Goal: Answer question/provide support: Share knowledge or assist other users

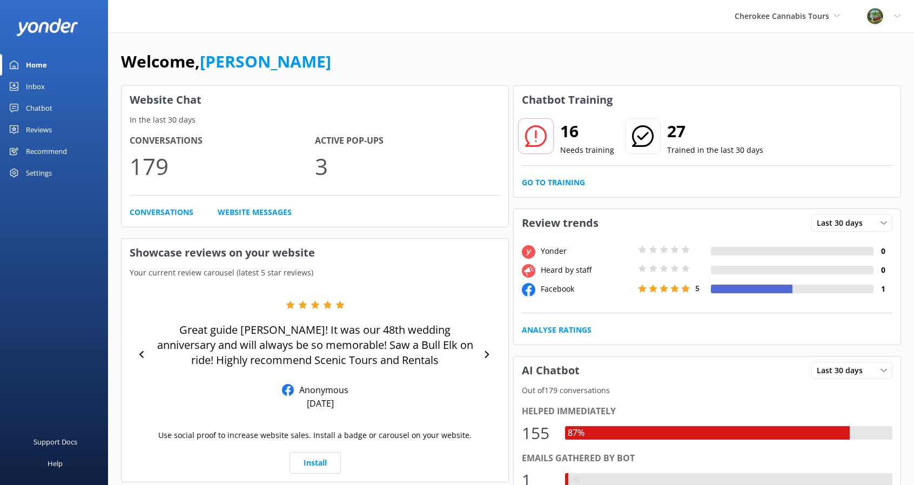
click at [41, 106] on div "Chatbot" at bounding box center [39, 108] width 26 height 22
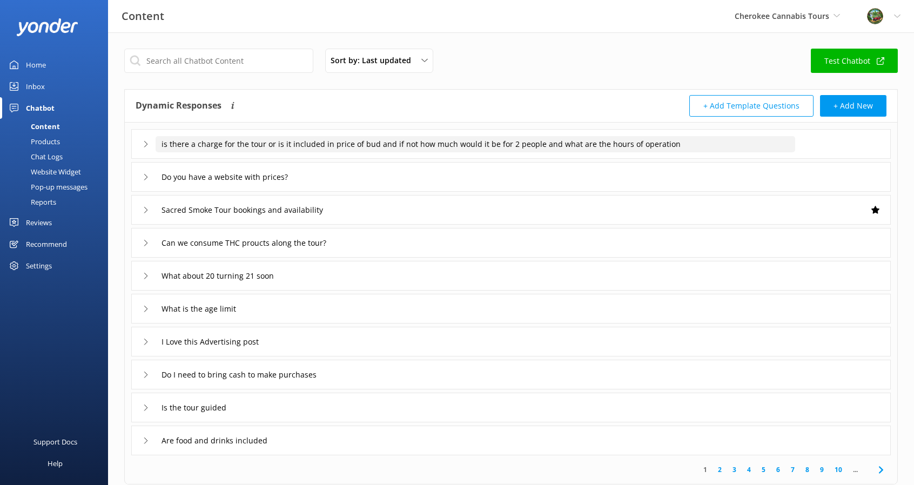
click at [169, 148] on input "is there a charge for the tour or is it included in price of bud and if not how…" at bounding box center [476, 144] width 640 height 16
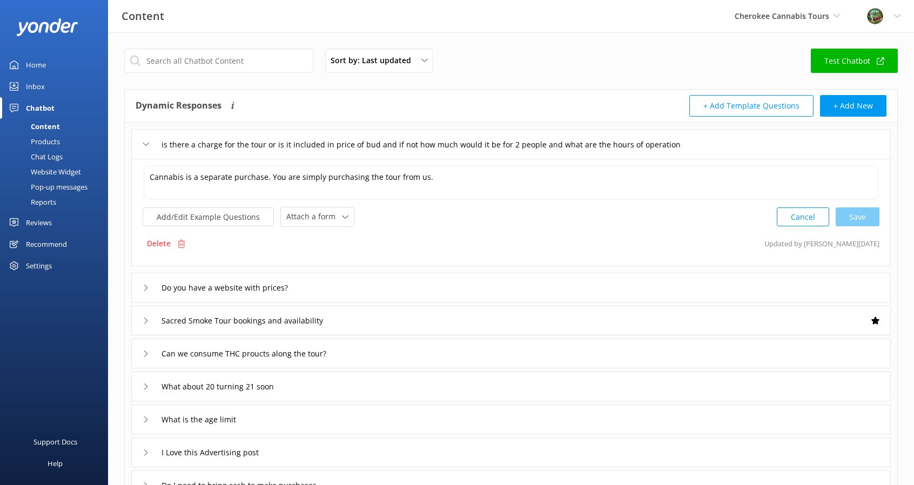
click at [150, 144] on div "is there a charge for the tour or is it included in price of bud and if not how…" at bounding box center [463, 145] width 640 height 18
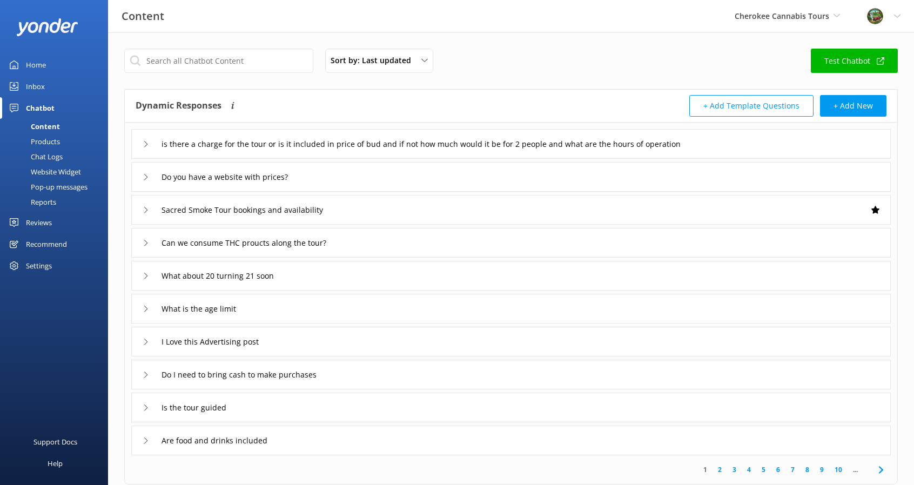
click at [70, 167] on div "Website Widget" at bounding box center [43, 171] width 75 height 15
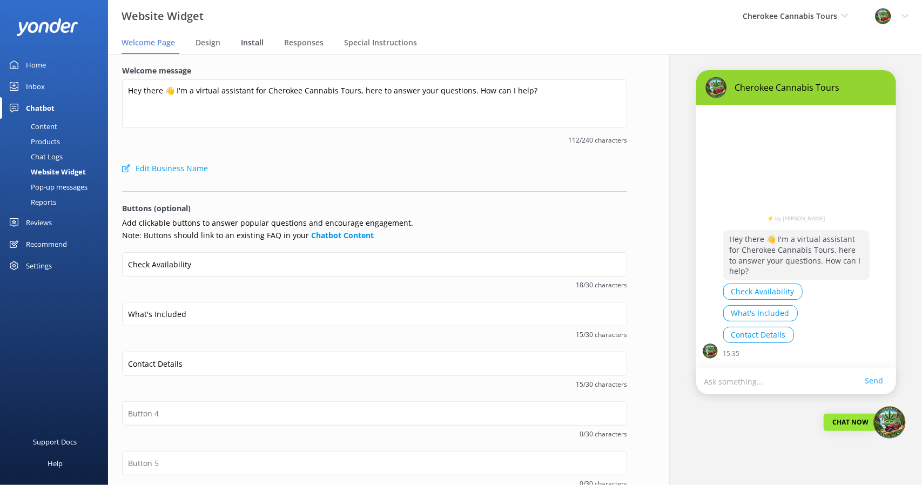
click at [256, 41] on span "Install" at bounding box center [252, 42] width 23 height 11
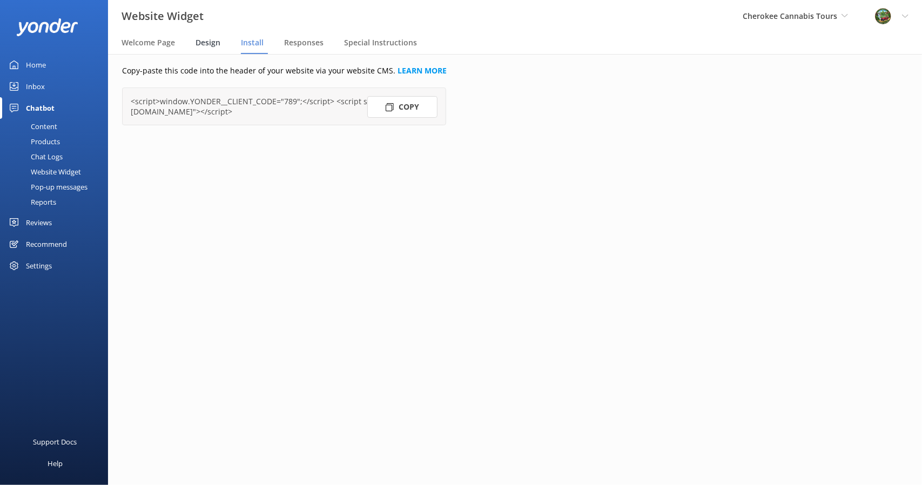
click at [220, 39] on div "Design" at bounding box center [210, 43] width 29 height 22
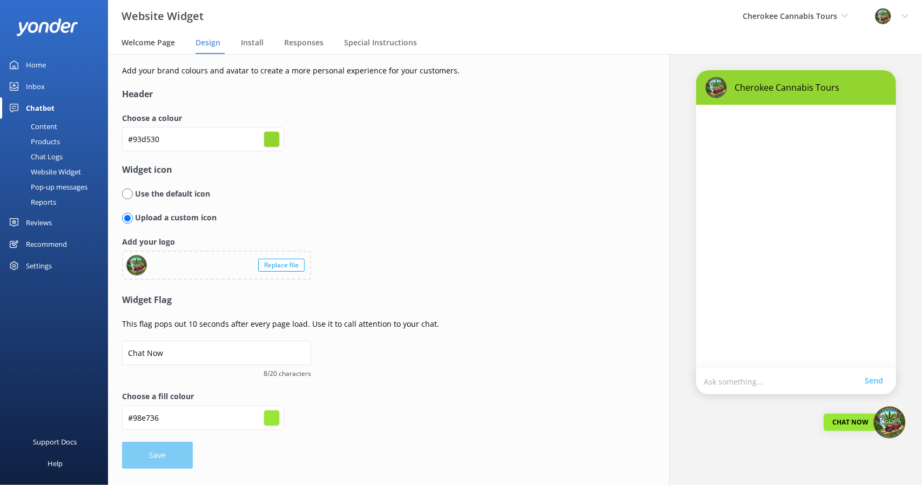
click at [142, 46] on span "Welcome Page" at bounding box center [148, 42] width 53 height 11
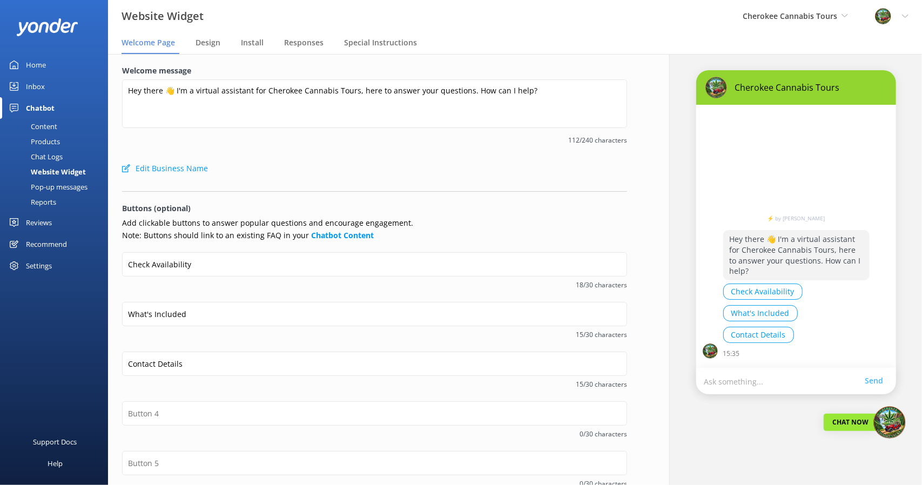
click at [43, 117] on div "Chatbot" at bounding box center [40, 108] width 29 height 22
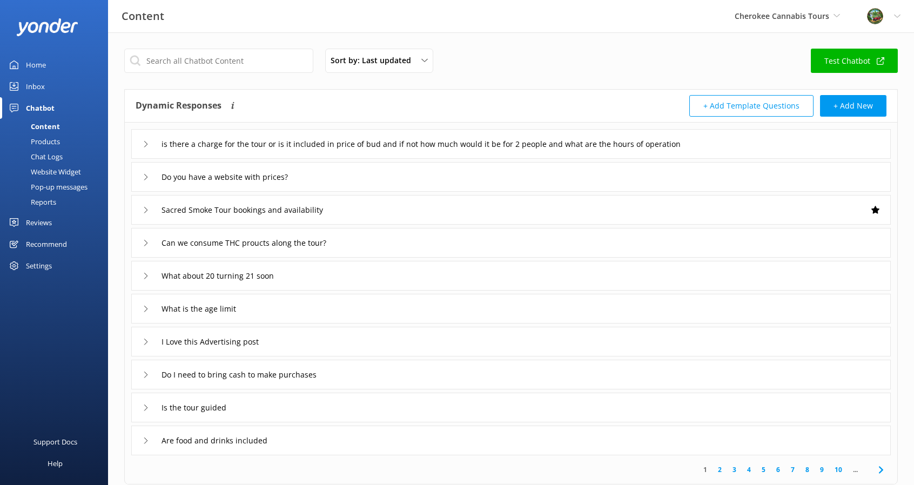
click at [143, 213] on div "Sacred Smoke Tour bookings and availability" at bounding box center [242, 210] width 199 height 18
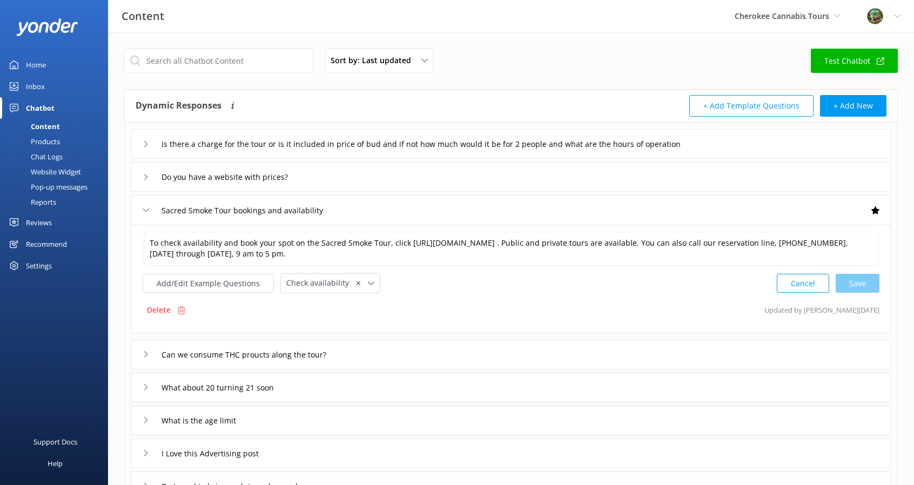
click at [143, 213] on div "Sacred Smoke Tour bookings and availability" at bounding box center [242, 211] width 199 height 18
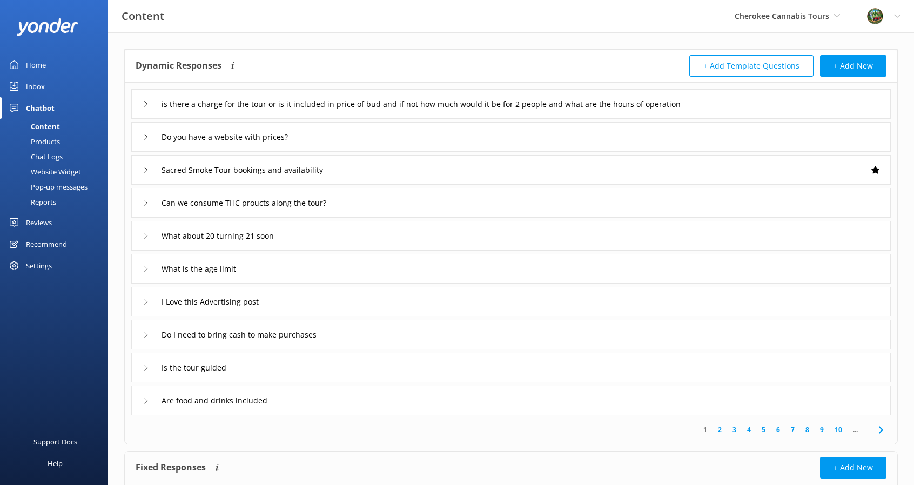
scroll to position [54, 0]
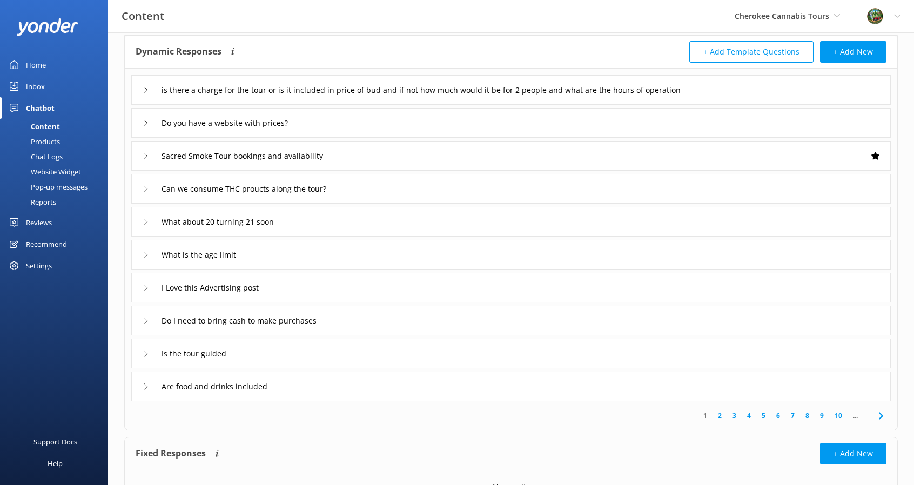
click at [886, 416] on icon at bounding box center [881, 416] width 13 height 13
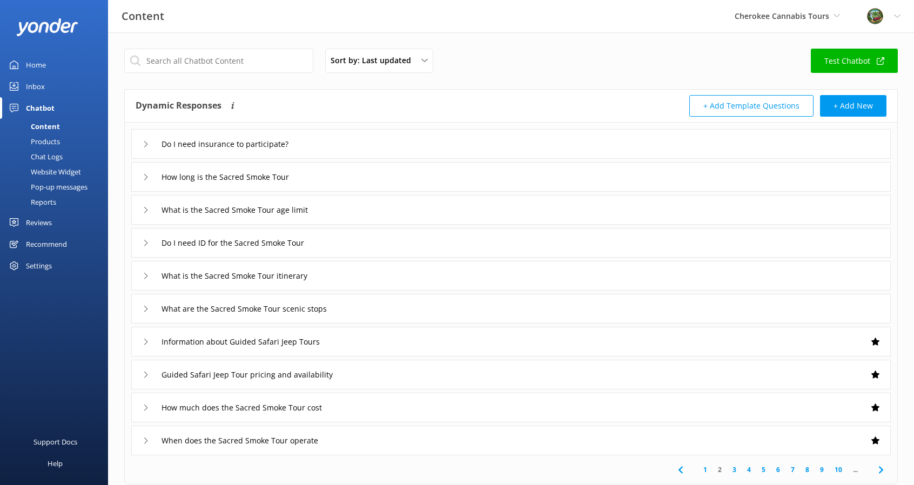
click at [148, 274] on icon at bounding box center [146, 276] width 6 height 6
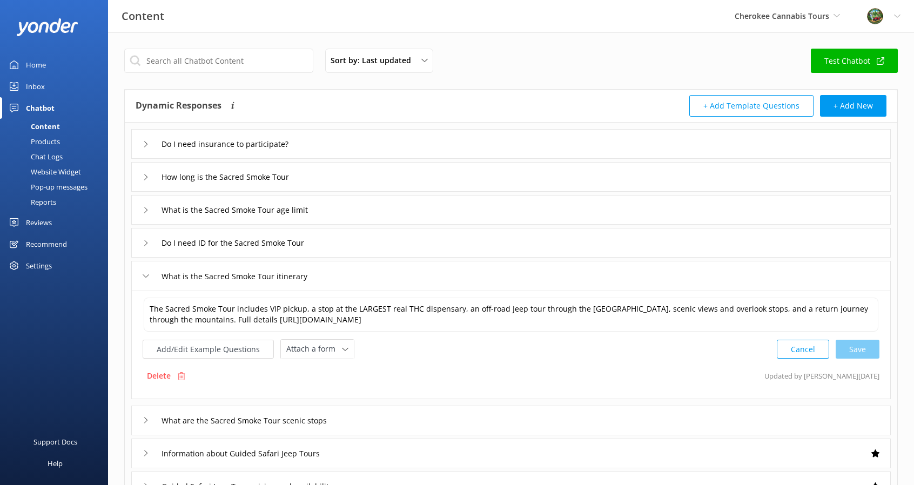
click at [37, 68] on div "Home" at bounding box center [36, 65] width 20 height 22
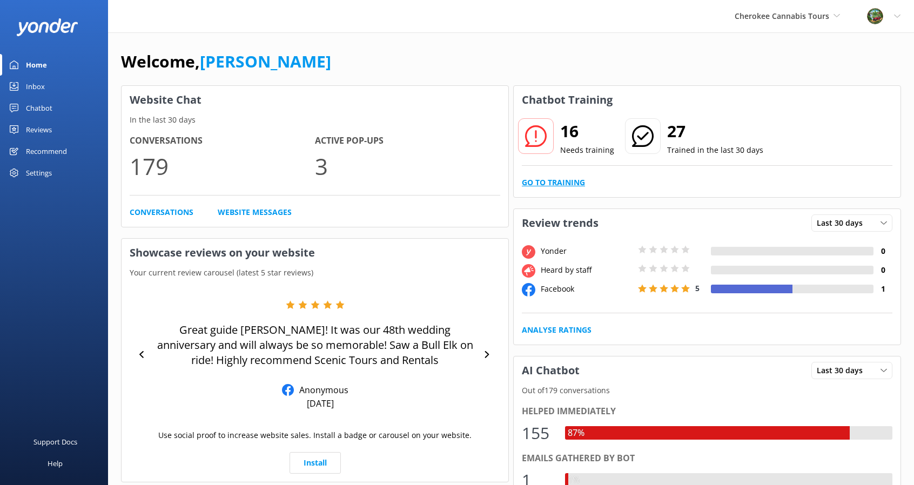
click at [564, 183] on link "Go to Training" at bounding box center [553, 183] width 63 height 12
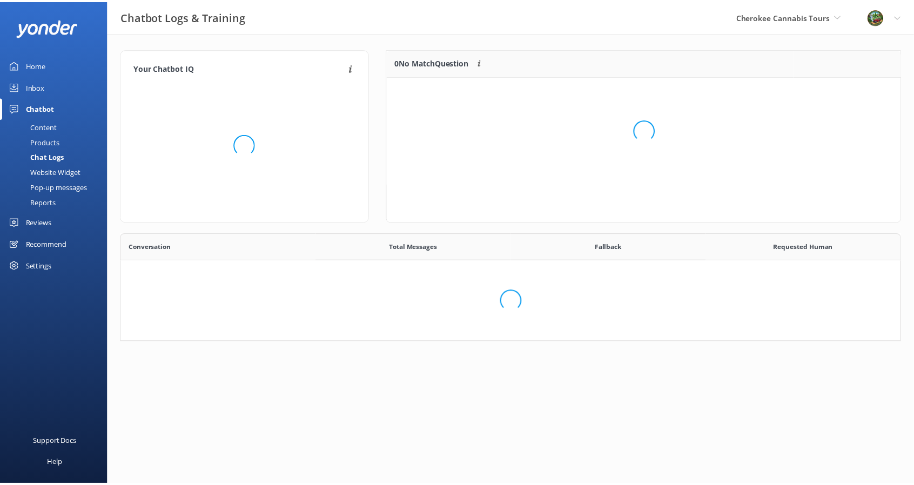
scroll to position [9, 9]
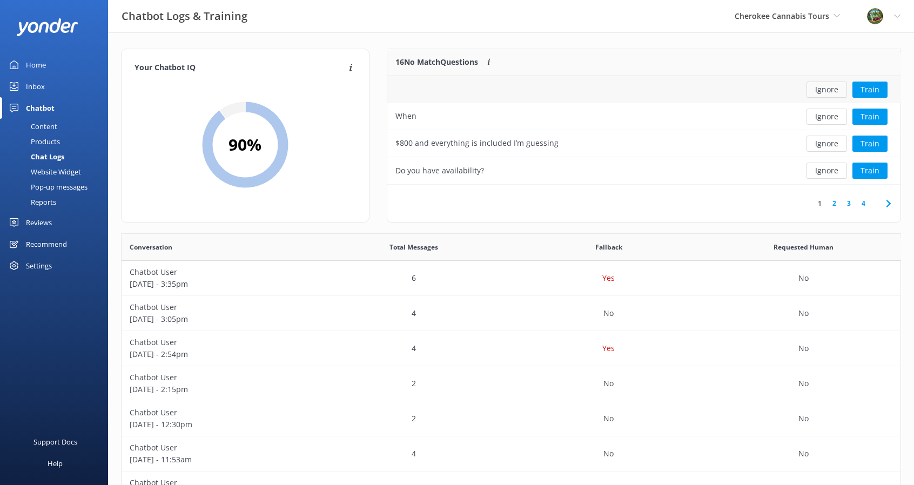
click at [830, 86] on button "Ignore" at bounding box center [827, 90] width 41 height 16
click at [831, 115] on button "Ignore" at bounding box center [827, 117] width 41 height 16
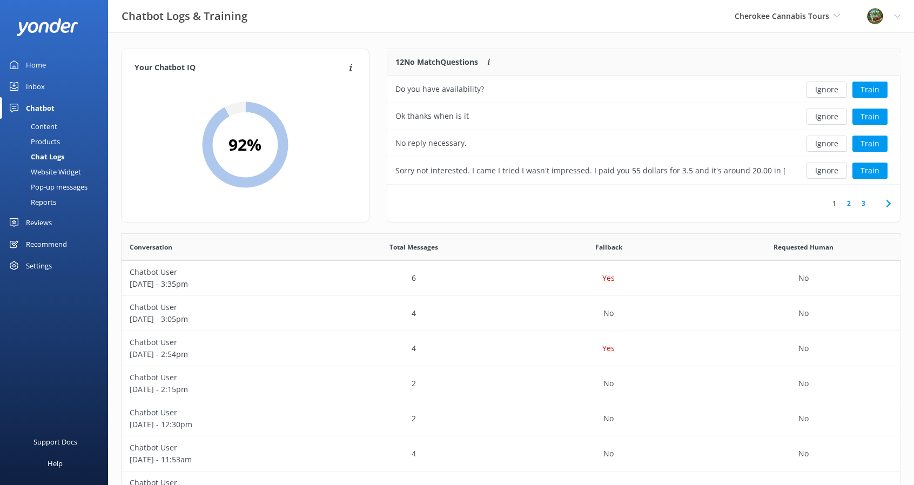
click at [831, 115] on button "Ignore" at bounding box center [827, 117] width 41 height 16
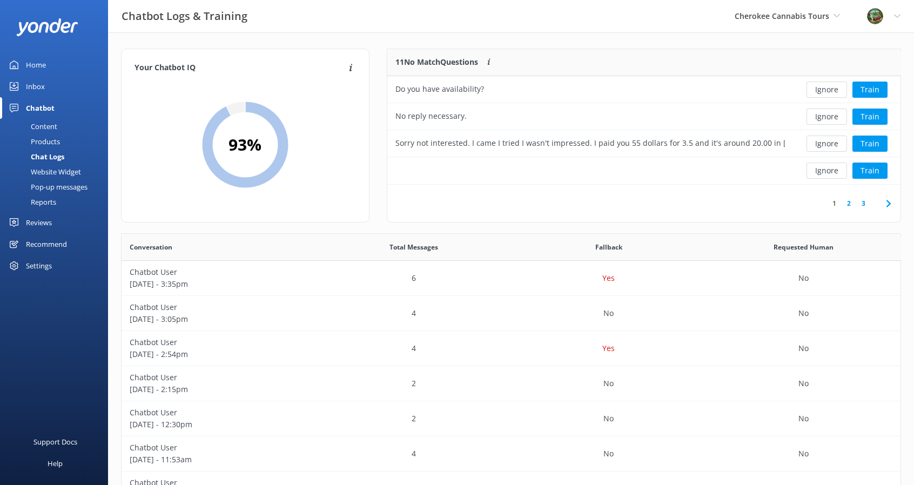
click at [831, 115] on button "Ignore" at bounding box center [827, 117] width 41 height 16
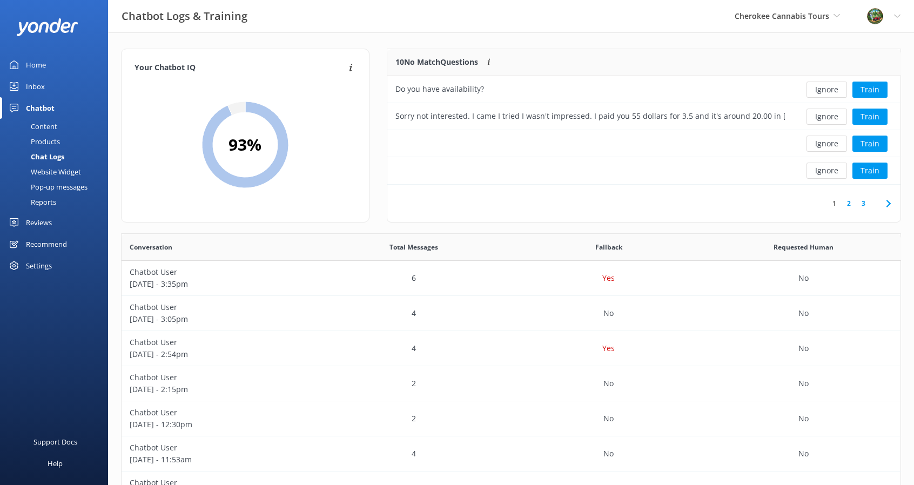
click at [831, 115] on button "Ignore" at bounding box center [827, 117] width 41 height 16
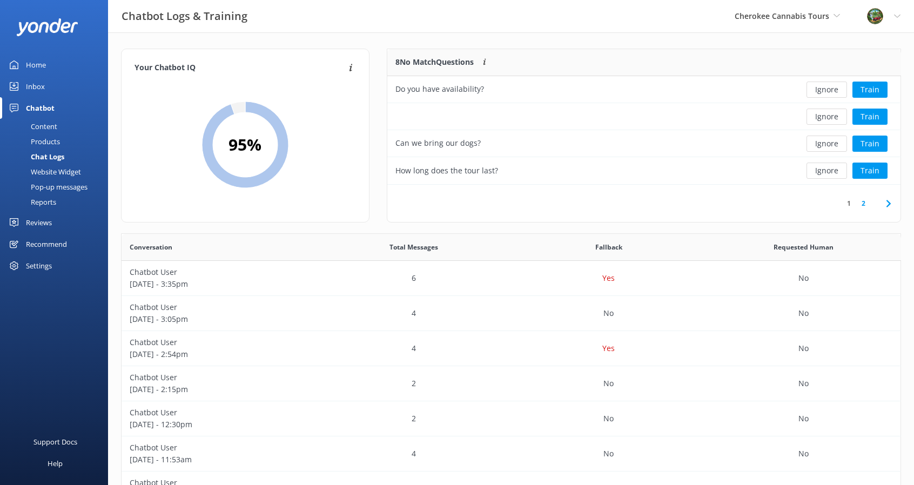
click at [831, 115] on button "Ignore" at bounding box center [827, 117] width 41 height 16
click at [887, 204] on icon at bounding box center [888, 203] width 13 height 13
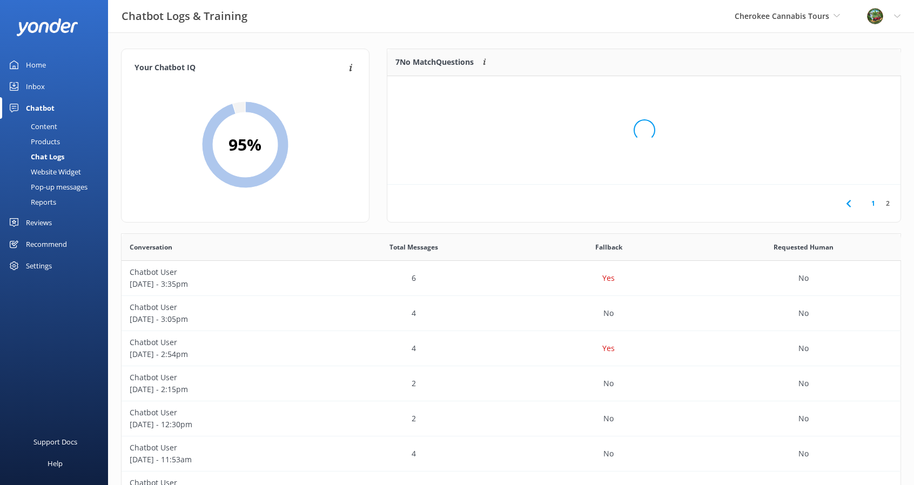
scroll to position [100, 505]
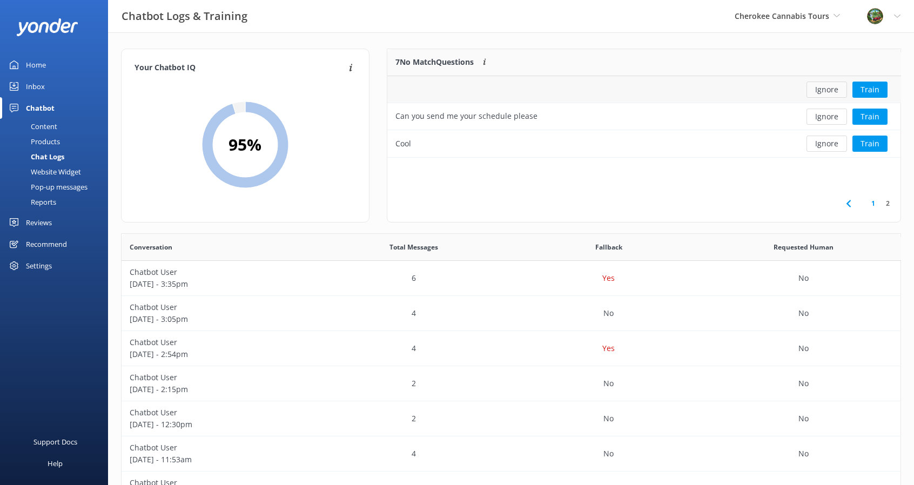
click at [837, 89] on button "Ignore" at bounding box center [827, 90] width 41 height 16
click at [832, 117] on button "Ignore" at bounding box center [827, 117] width 41 height 16
click at [847, 204] on icon at bounding box center [848, 203] width 13 height 13
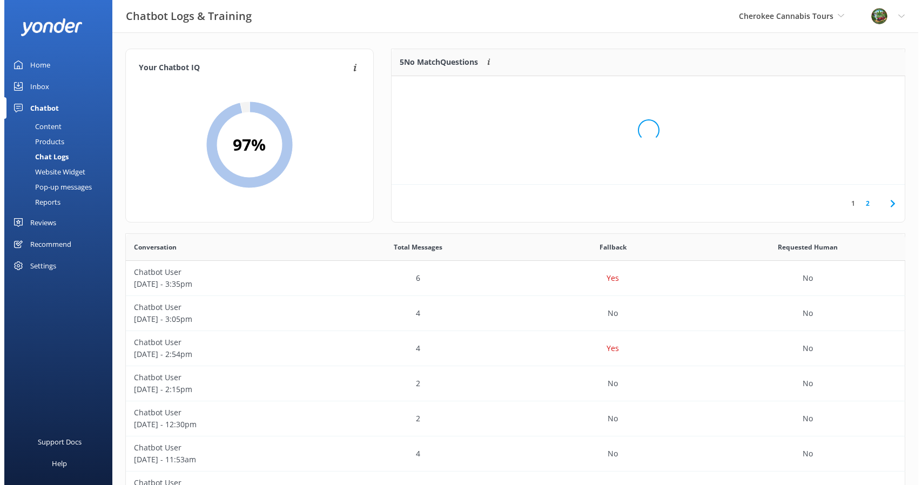
scroll to position [127, 505]
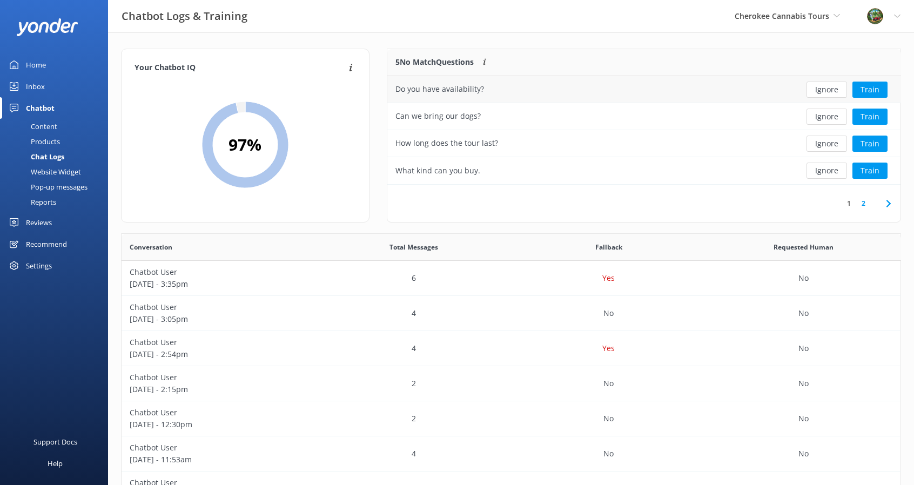
click at [597, 87] on div "Do you have availability?" at bounding box center [590, 89] width 406 height 27
click at [459, 88] on div "Do you have availability?" at bounding box center [440, 89] width 89 height 12
click at [869, 86] on button "Train" at bounding box center [870, 90] width 35 height 16
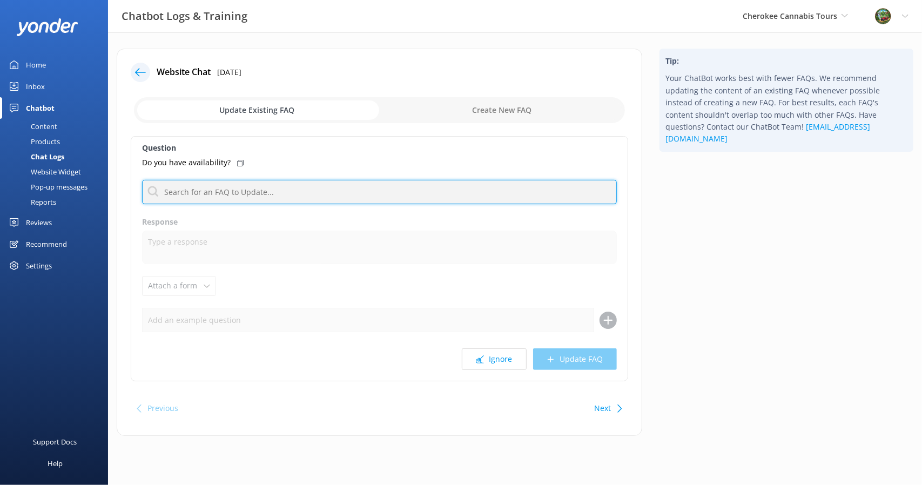
click at [304, 190] on input "text" at bounding box center [379, 192] width 475 height 24
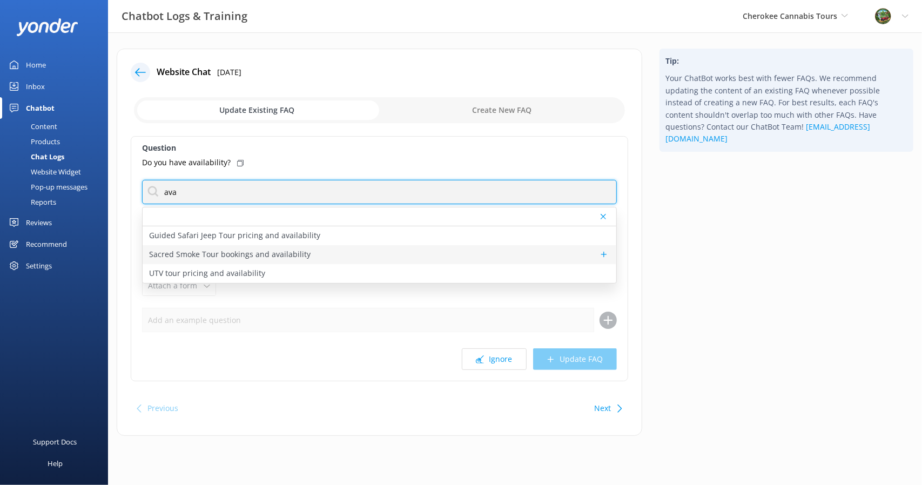
type input "ava"
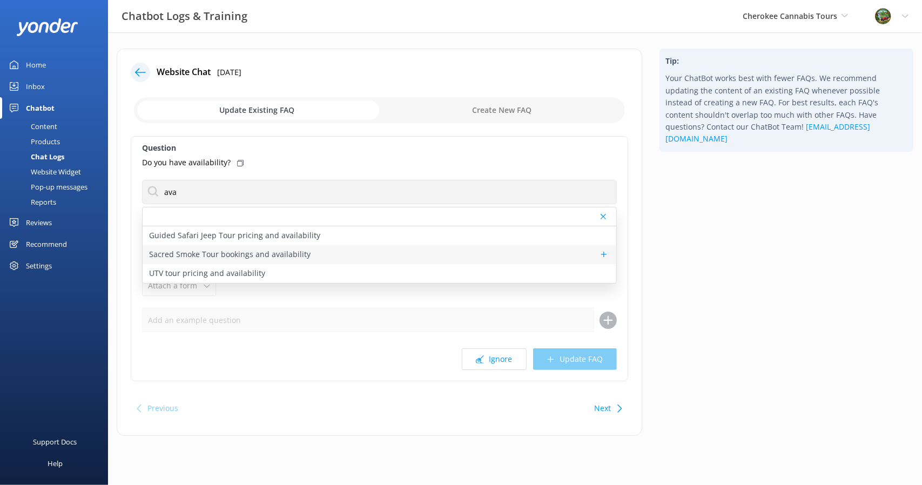
click at [301, 253] on p "Sacred Smoke Tour bookings and availability" at bounding box center [230, 255] width 162 height 12
type textarea "To check availability and book your spot on the Sacred Smoke Tour, click [URL][…"
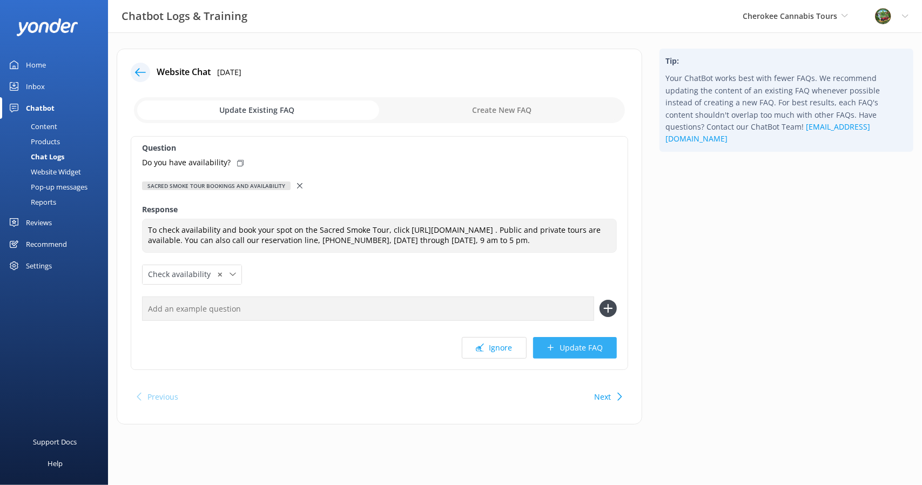
click at [588, 358] on button "Update FAQ" at bounding box center [575, 348] width 84 height 22
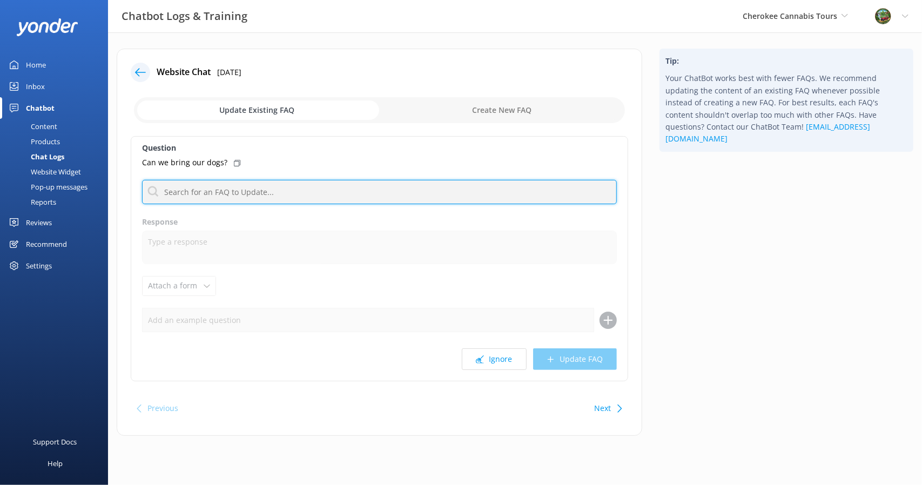
click at [253, 183] on input "text" at bounding box center [379, 192] width 475 height 24
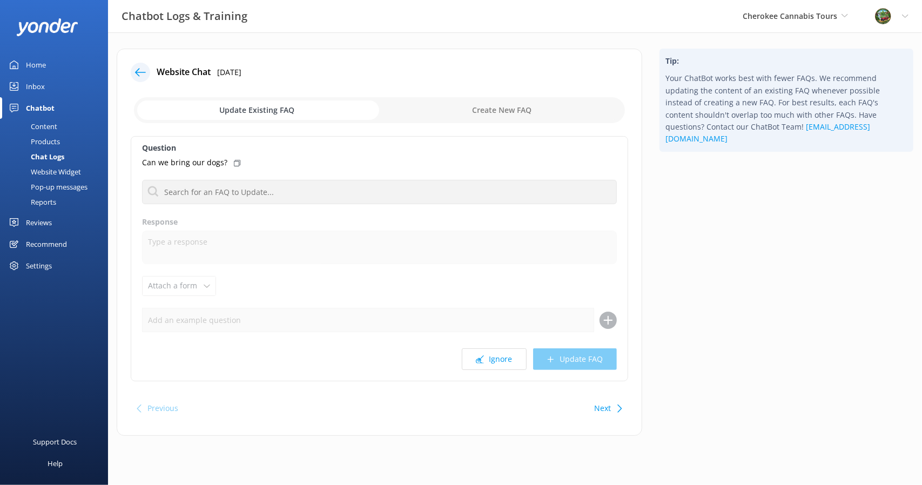
click at [495, 109] on input "checkbox" at bounding box center [379, 110] width 491 height 26
checkbox input "true"
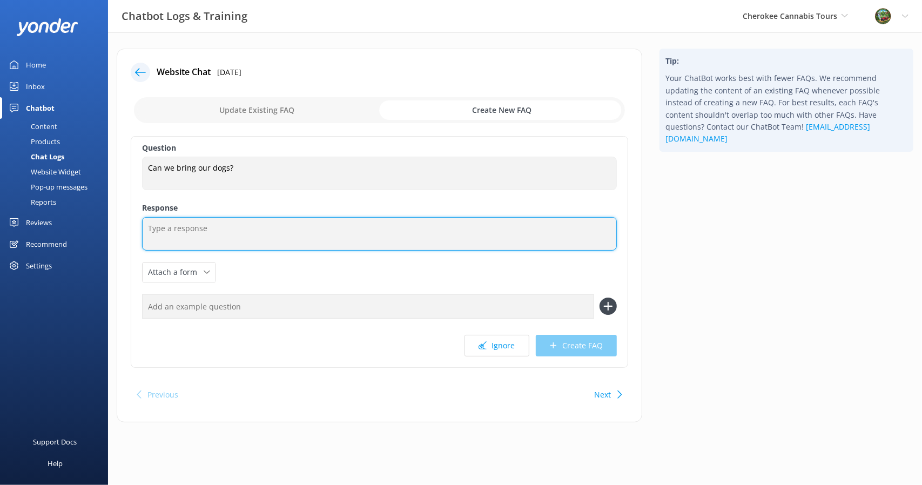
click at [291, 240] on textarea at bounding box center [379, 234] width 475 height 34
drag, startPoint x: 183, startPoint y: 229, endPoint x: 267, endPoint y: 223, distance: 84.5
click at [267, 223] on textarea "No, Sorry, service dogs allowed." at bounding box center [379, 234] width 475 height 34
type textarea "No, Sorry."
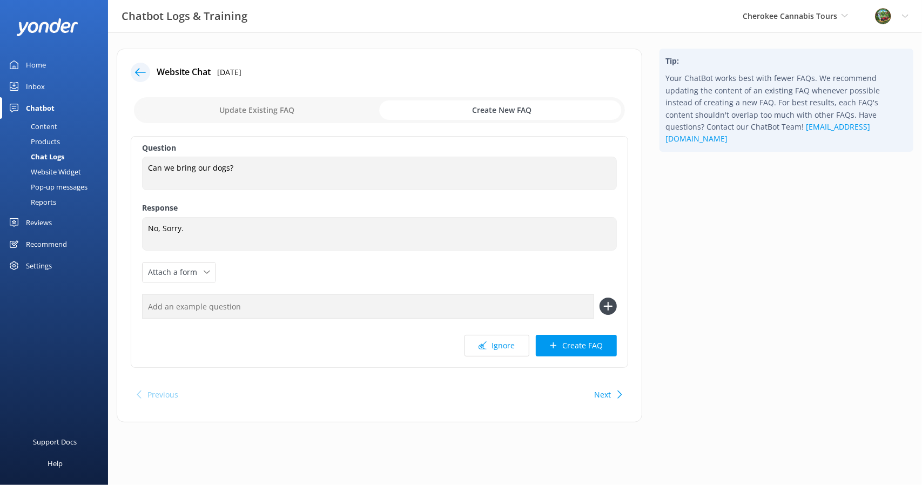
click at [610, 349] on button "Create FAQ" at bounding box center [576, 346] width 81 height 22
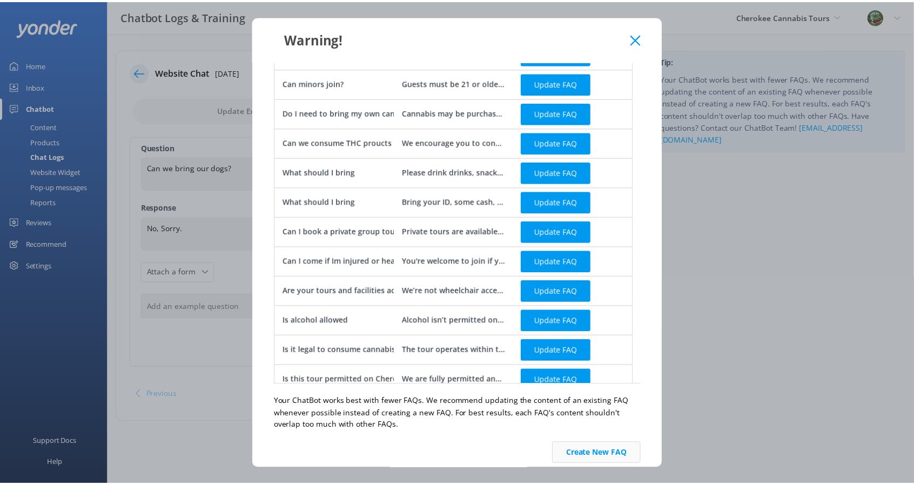
scroll to position [159, 0]
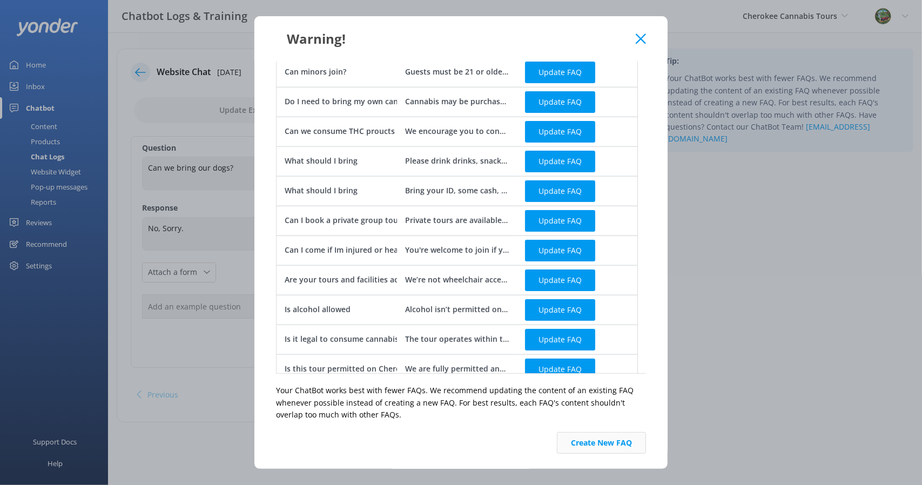
click at [602, 450] on button "Create New FAQ" at bounding box center [601, 443] width 89 height 22
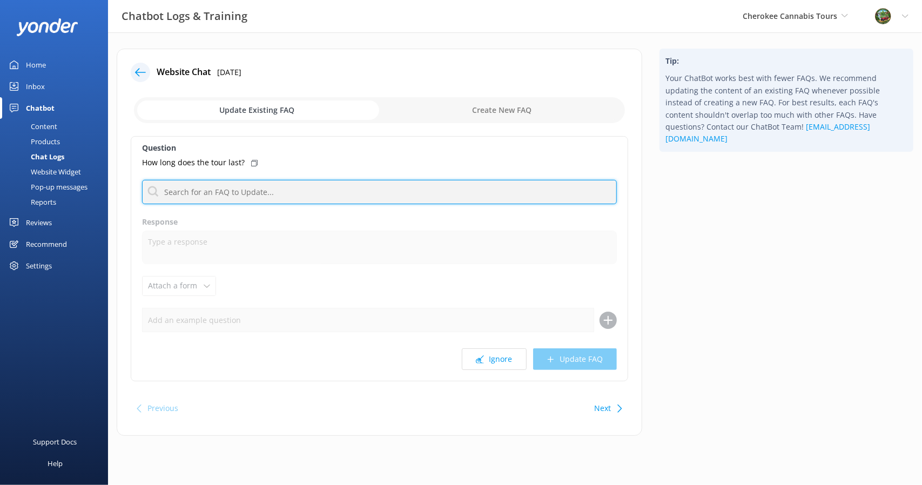
click at [280, 192] on input "text" at bounding box center [379, 192] width 475 height 24
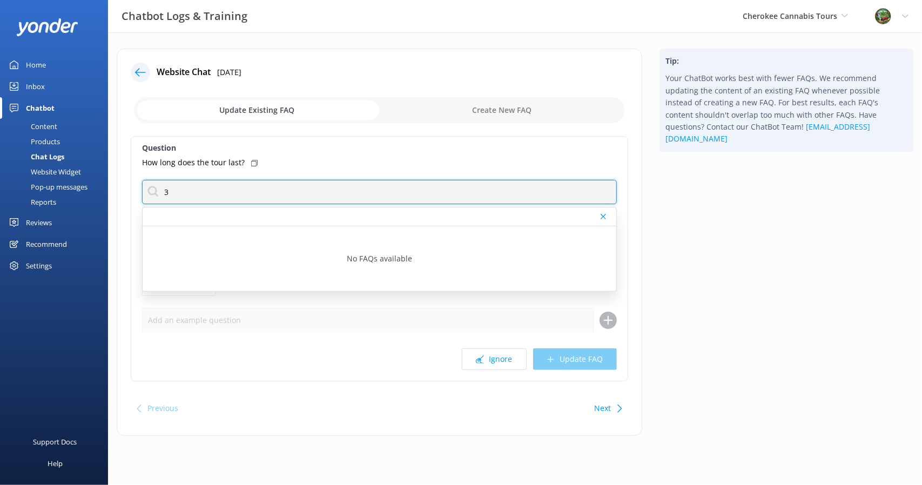
type input "3"
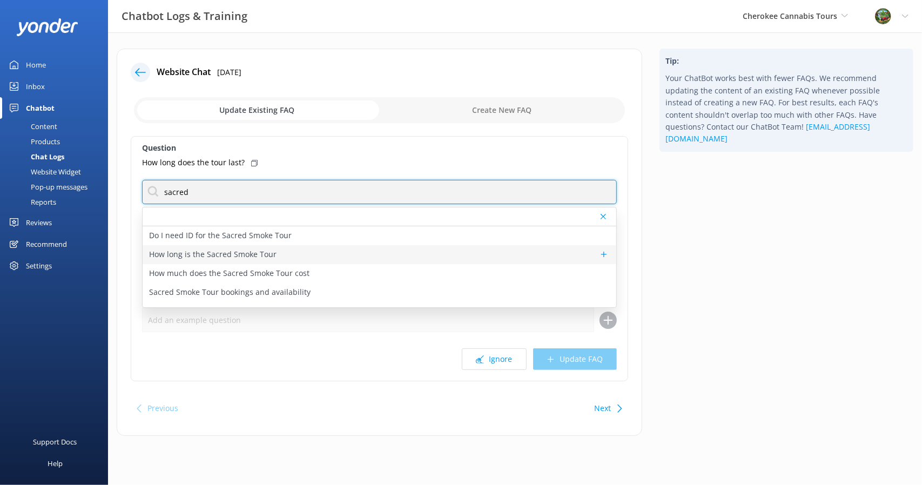
type input "sacred"
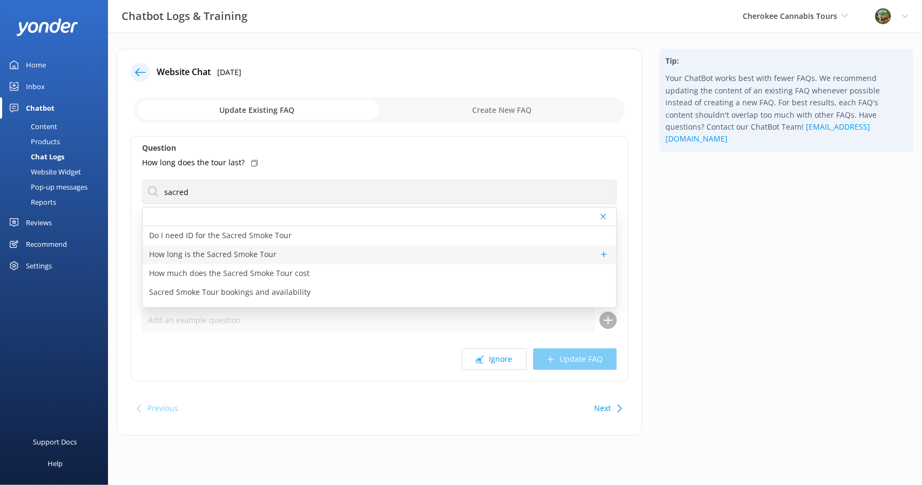
click at [273, 250] on div "How long is the Sacred Smoke Tour" at bounding box center [380, 254] width 474 height 19
type textarea "The Sacred Smoke Tour lasts approximately 2.5 - 3 hours, including VIP pickup, …"
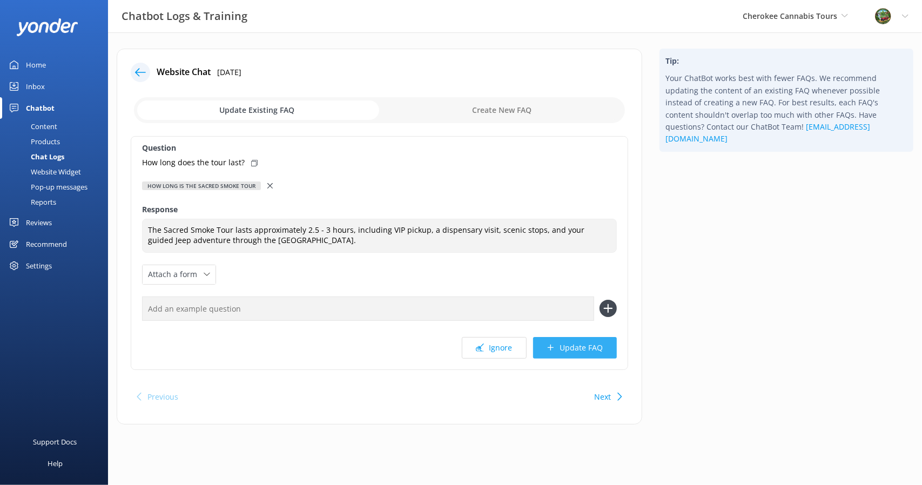
click at [579, 347] on button "Update FAQ" at bounding box center [575, 348] width 84 height 22
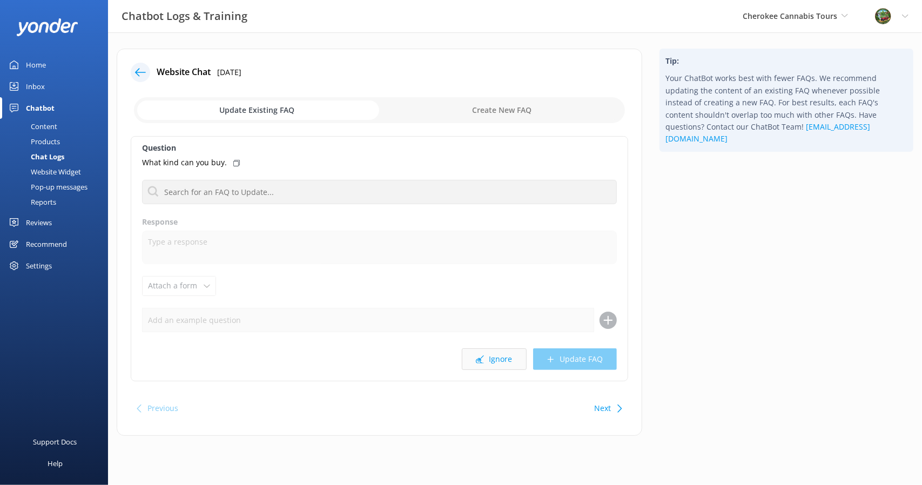
click at [509, 365] on button "Ignore" at bounding box center [494, 360] width 65 height 22
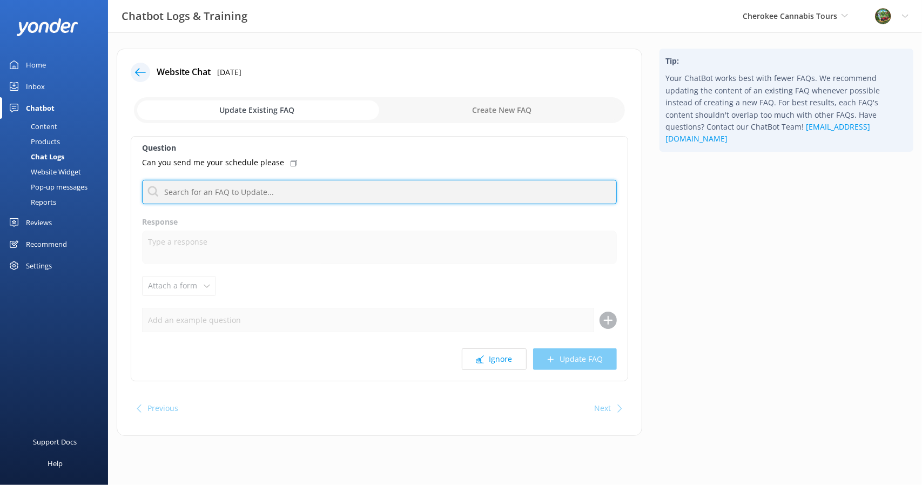
click at [245, 194] on input "text" at bounding box center [379, 192] width 475 height 24
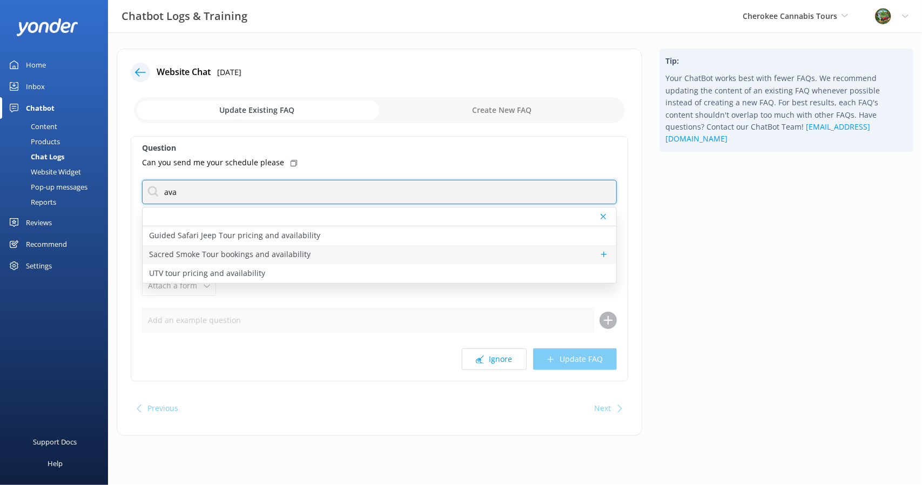
type input "ava"
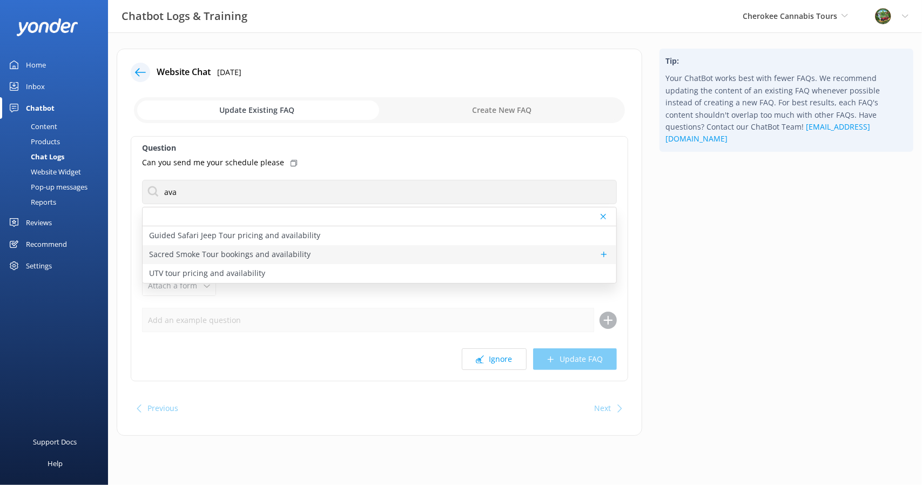
click at [246, 258] on p "Sacred Smoke Tour bookings and availability" at bounding box center [230, 255] width 162 height 12
type textarea "To check availability and book your spot on the Sacred Smoke Tour, click [URL][…"
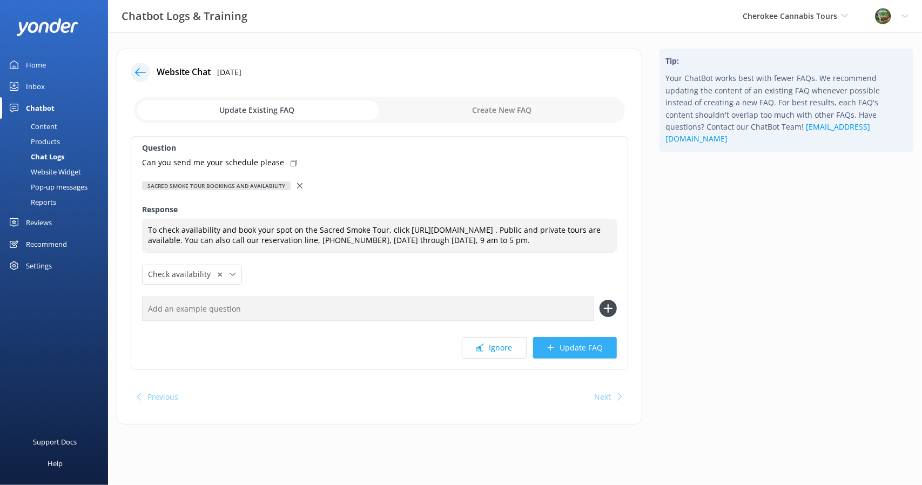
click at [565, 354] on button "Update FAQ" at bounding box center [575, 348] width 84 height 22
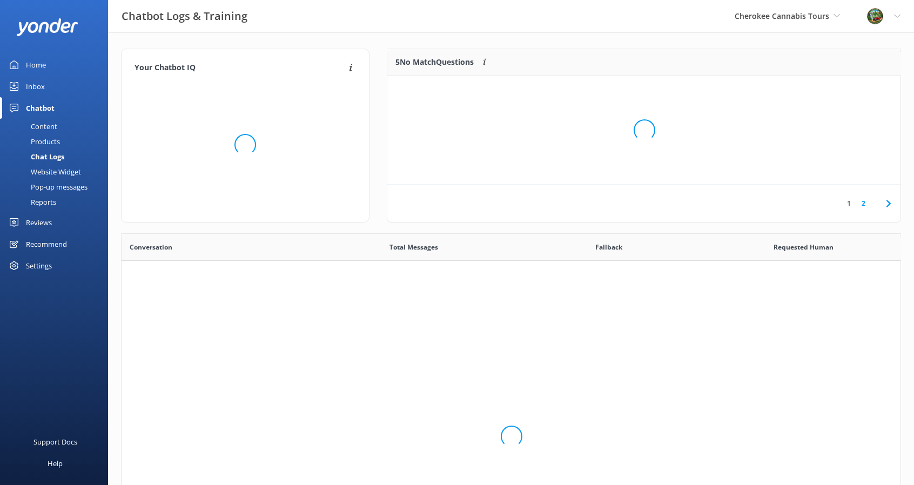
scroll to position [126, 505]
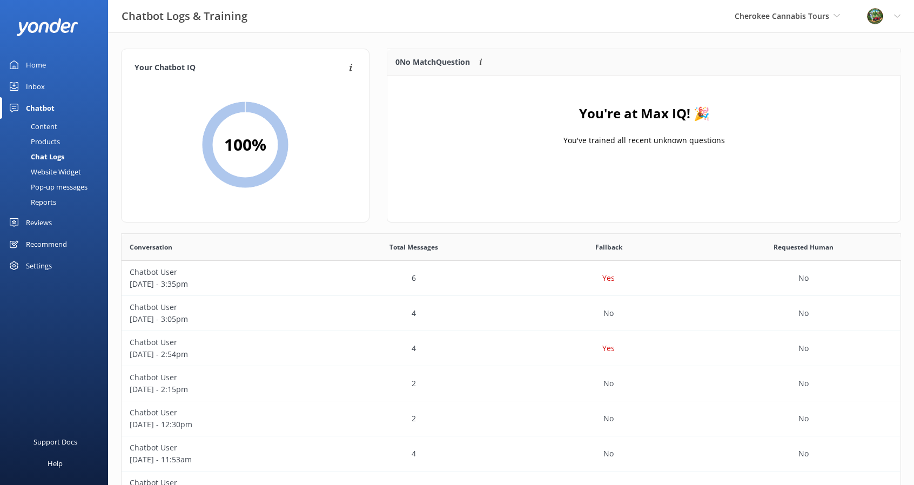
click at [50, 275] on div "Settings" at bounding box center [39, 266] width 26 height 22
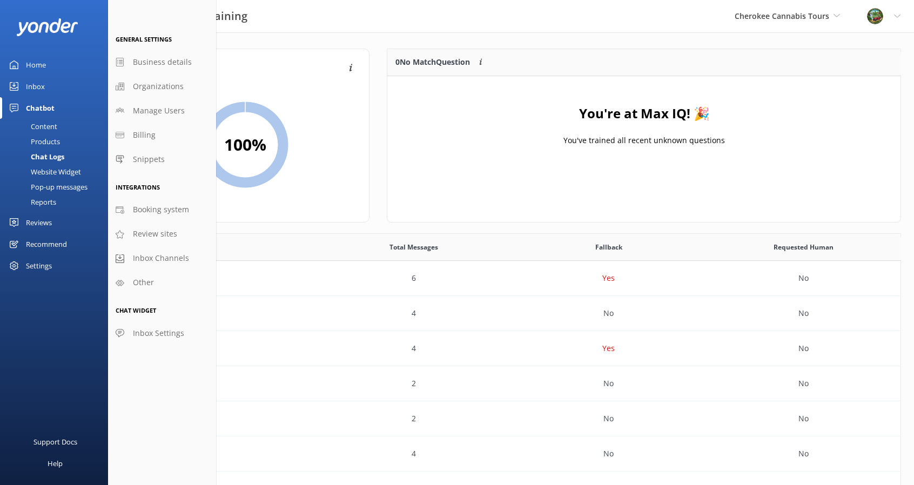
click at [567, 99] on div "You're at Max IQ! 🎉 You've trained all recent unknown questions" at bounding box center [644, 130] width 514 height 108
